Goal: Task Accomplishment & Management: Use online tool/utility

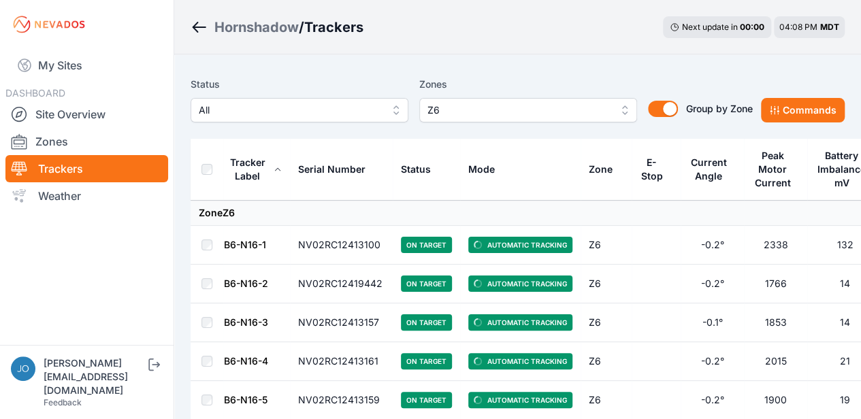
click at [525, 48] on div "Hornshadow / Trackers Next update in 00 : 00 04:08 PM MDT" at bounding box center [517, 27] width 686 height 54
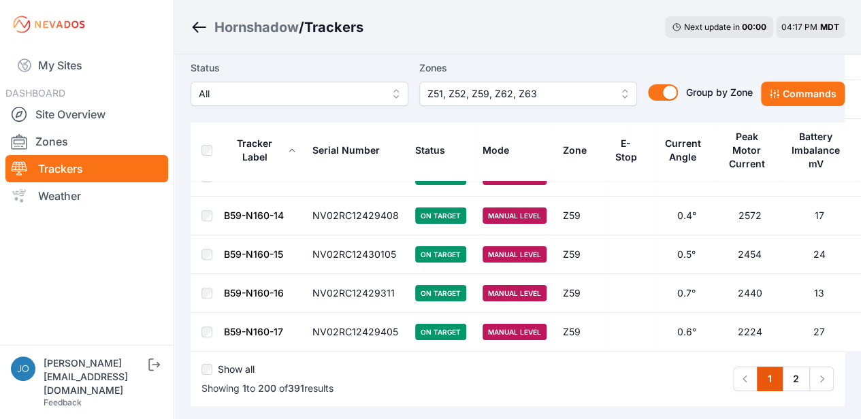
scroll to position [7680, 0]
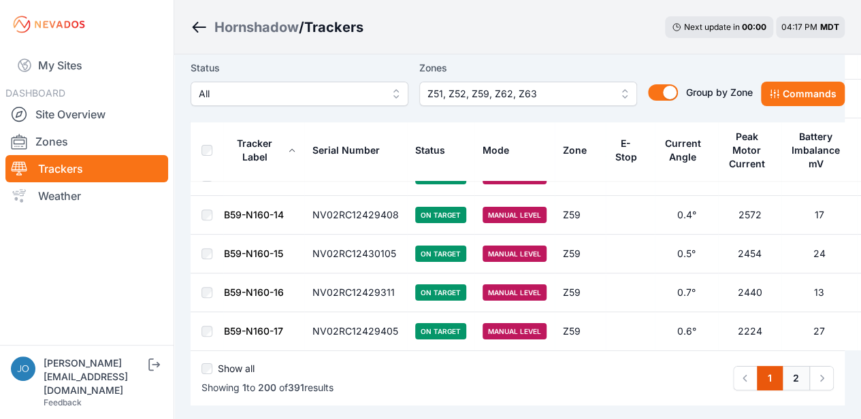
click at [789, 366] on link "2" at bounding box center [796, 378] width 28 height 24
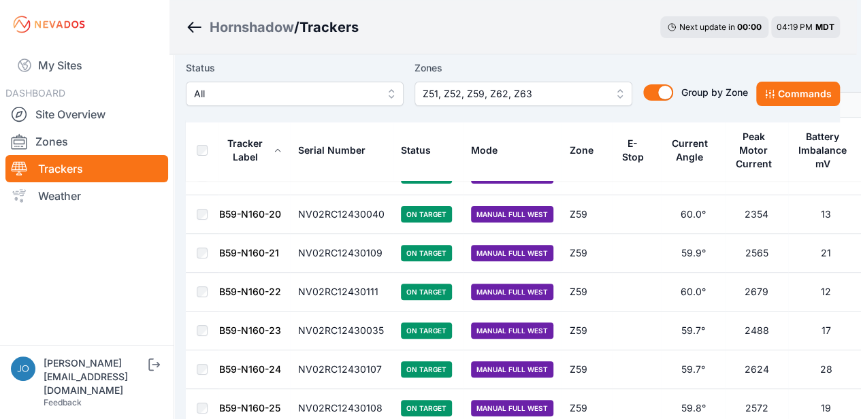
scroll to position [0, 5]
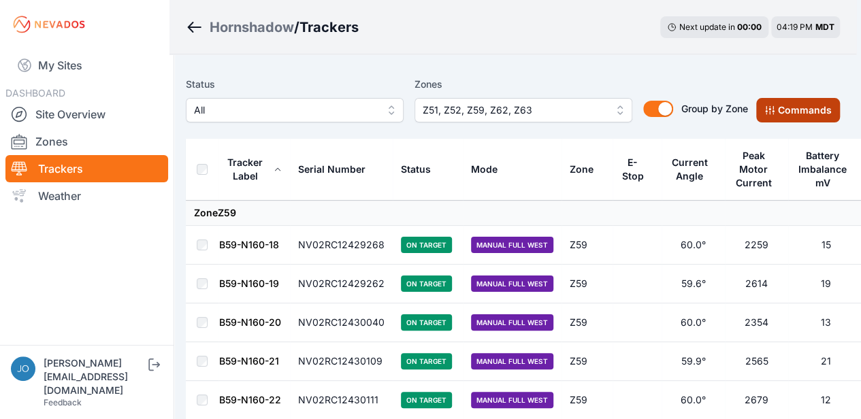
click at [803, 114] on button "Commands" at bounding box center [798, 110] width 84 height 24
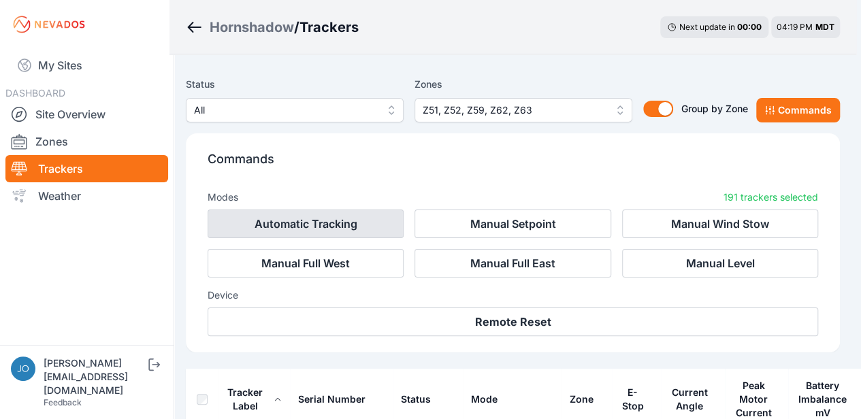
click at [332, 228] on button "Automatic Tracking" at bounding box center [305, 224] width 196 height 29
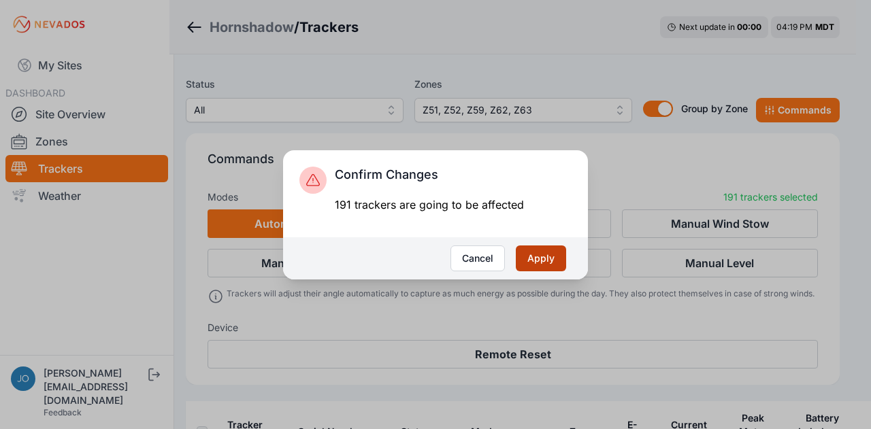
click at [552, 260] on button "Apply" at bounding box center [541, 259] width 50 height 26
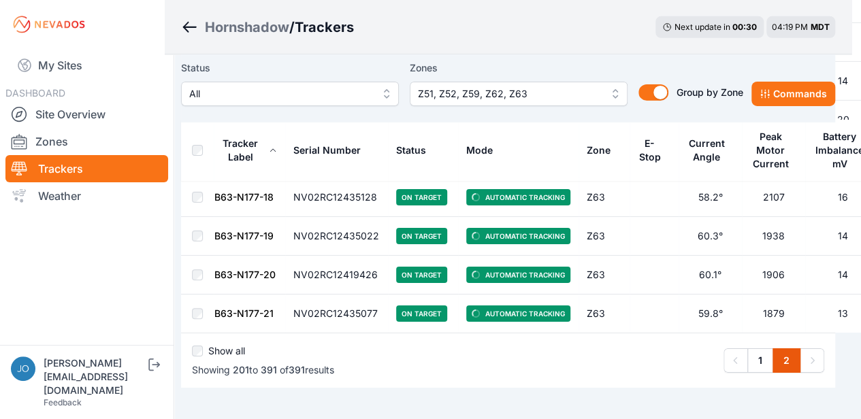
scroll to position [7374, 10]
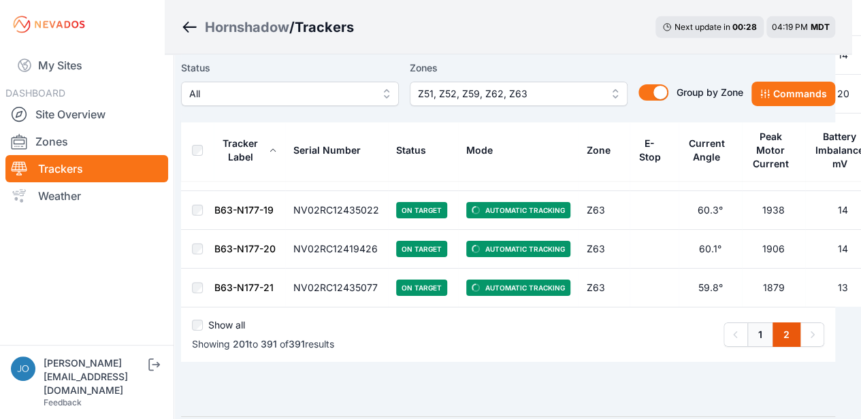
click at [763, 322] on link "1" at bounding box center [760, 334] width 26 height 24
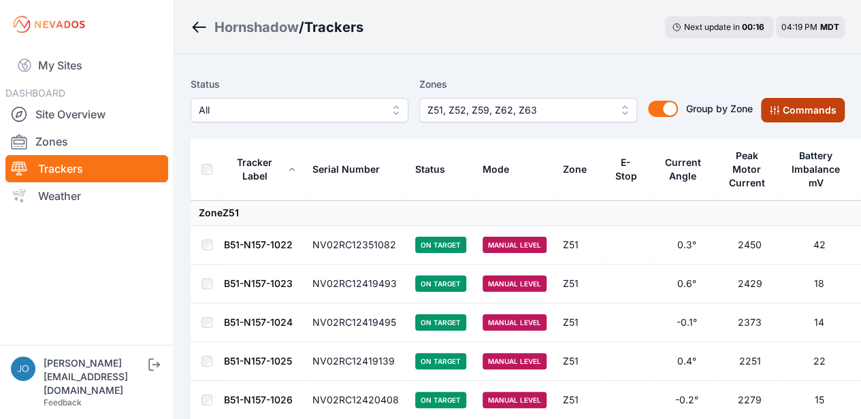
click at [818, 112] on button "Commands" at bounding box center [803, 110] width 84 height 24
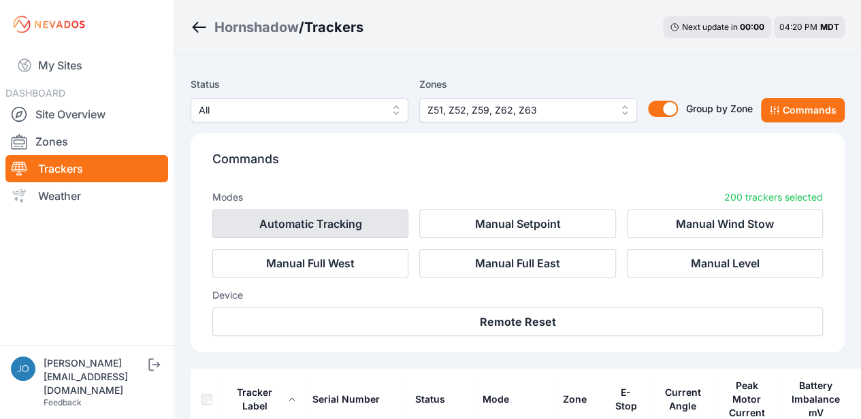
click at [273, 218] on button "Automatic Tracking" at bounding box center [310, 224] width 196 height 29
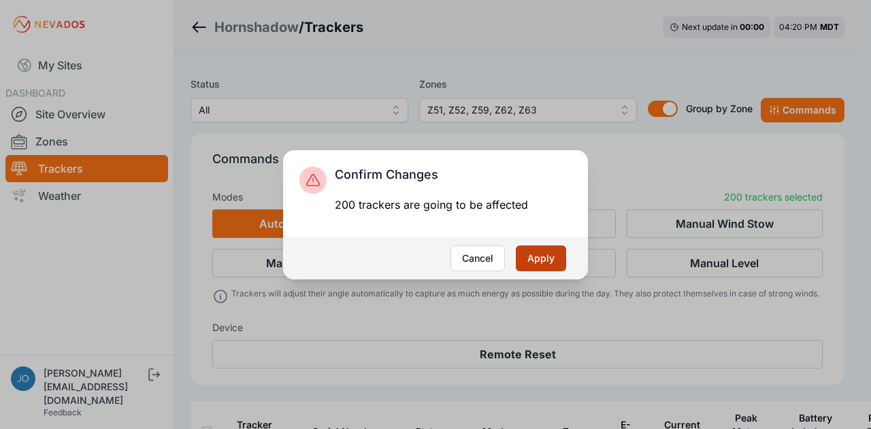
click at [532, 259] on button "Apply" at bounding box center [541, 259] width 50 height 26
